Goal: Transaction & Acquisition: Purchase product/service

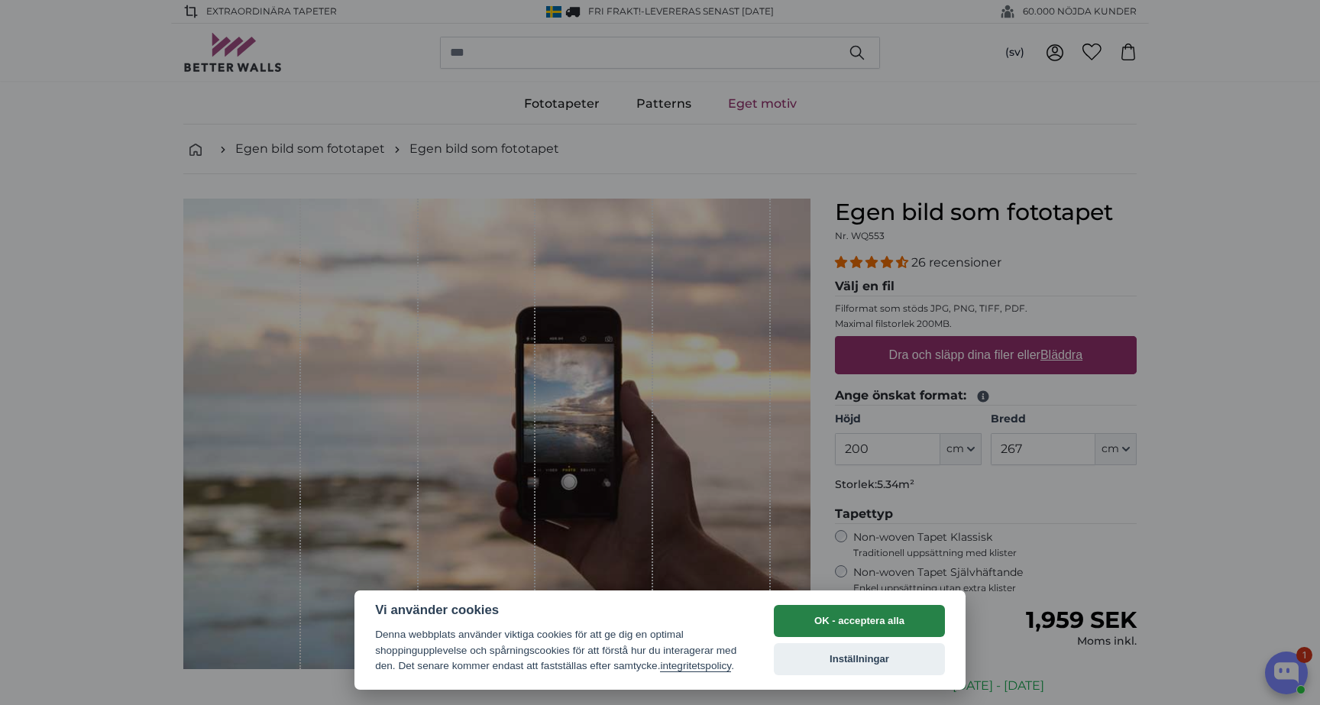
click at [898, 607] on button "OK - acceptera alla" at bounding box center [859, 621] width 171 height 32
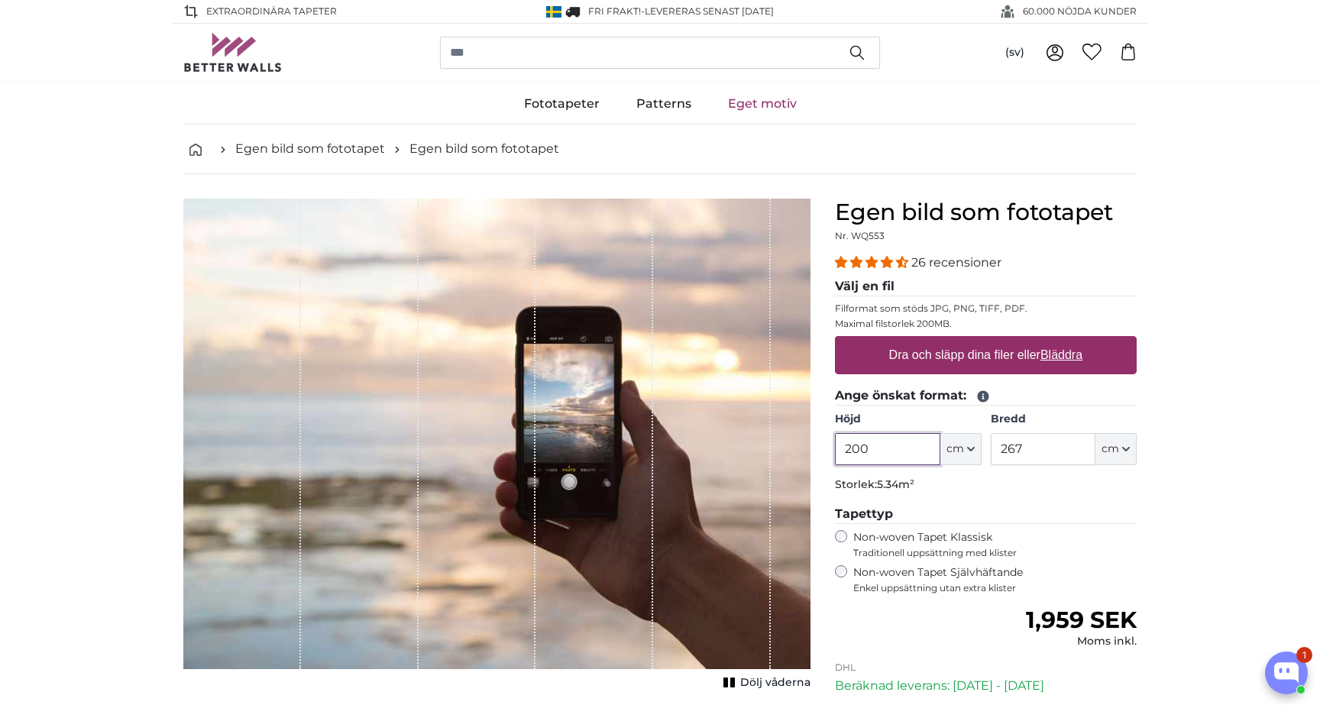
click at [888, 441] on input "200" at bounding box center [887, 449] width 105 height 32
drag, startPoint x: 1050, startPoint y: 450, endPoint x: 992, endPoint y: 444, distance: 57.6
click at [991, 444] on input "267" at bounding box center [1043, 449] width 105 height 32
click at [1055, 456] on input "1000" at bounding box center [1043, 449] width 105 height 32
click at [1066, 535] on label "Non-woven Tapet Klassisk Traditionell uppsättning med klister" at bounding box center [994, 544] width 283 height 29
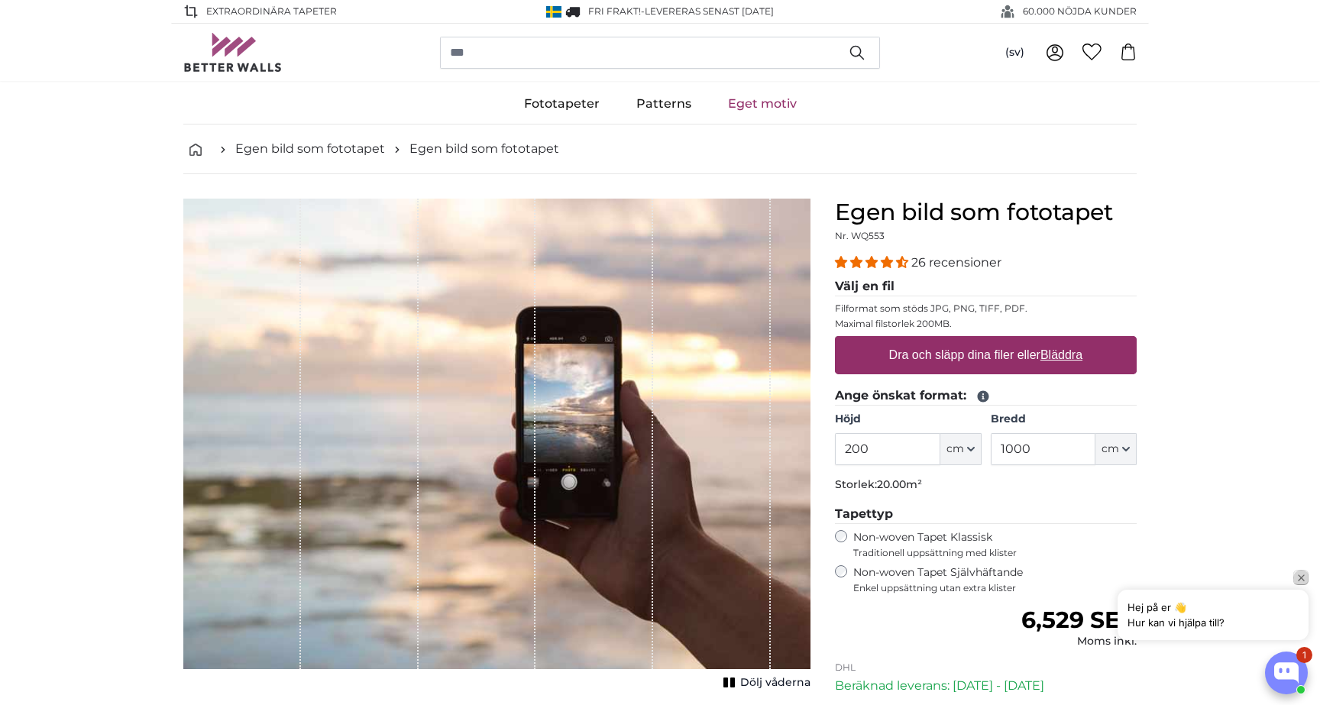
click at [1299, 573] on icon "Close popup" at bounding box center [1301, 577] width 11 height 11
click at [1032, 452] on input "1000" at bounding box center [1043, 449] width 105 height 32
type input "1"
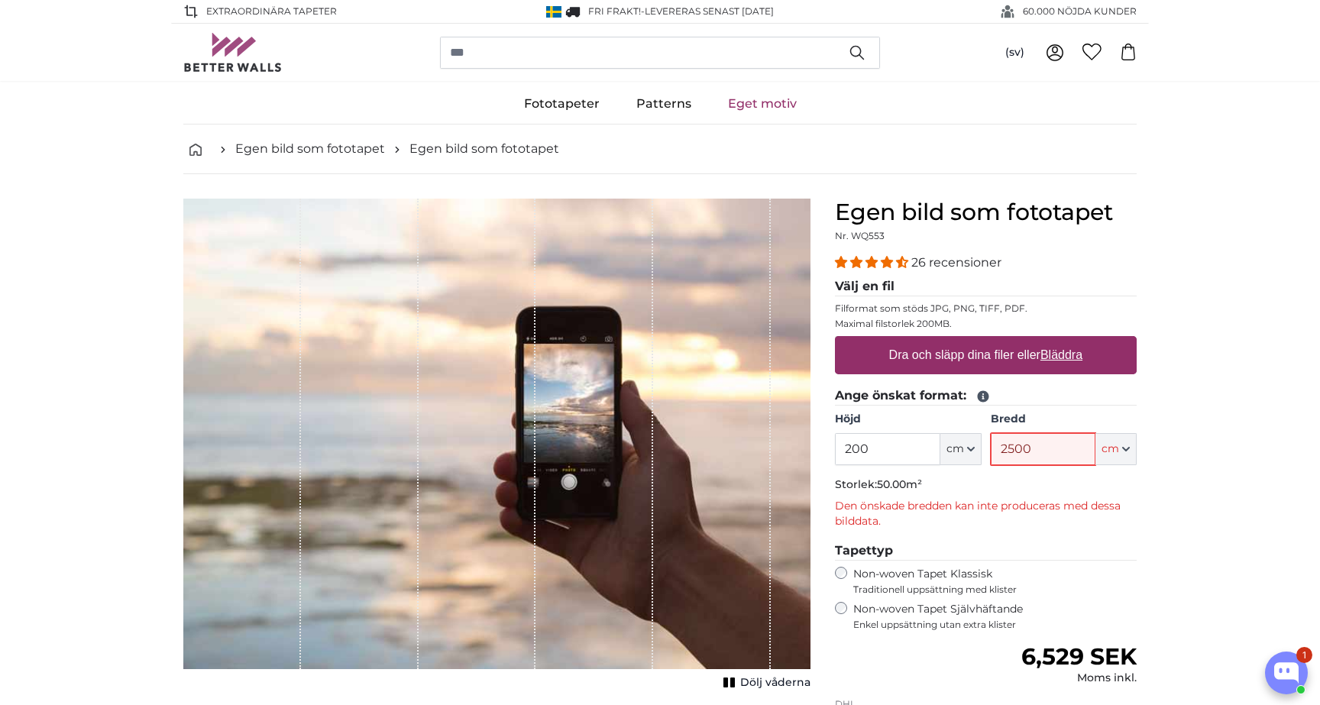
click at [1050, 458] on input "2500" at bounding box center [1043, 449] width 105 height 32
drag, startPoint x: 1041, startPoint y: 451, endPoint x: 983, endPoint y: 442, distance: 58.8
click at [984, 442] on div "Höjd 200 ft cm Centimeter (cm) Inches (inch) Feet (ft. in.) Bredd 2500 ft cm Ce…" at bounding box center [986, 438] width 302 height 53
type input "1000"
